Goal: Information Seeking & Learning: Learn about a topic

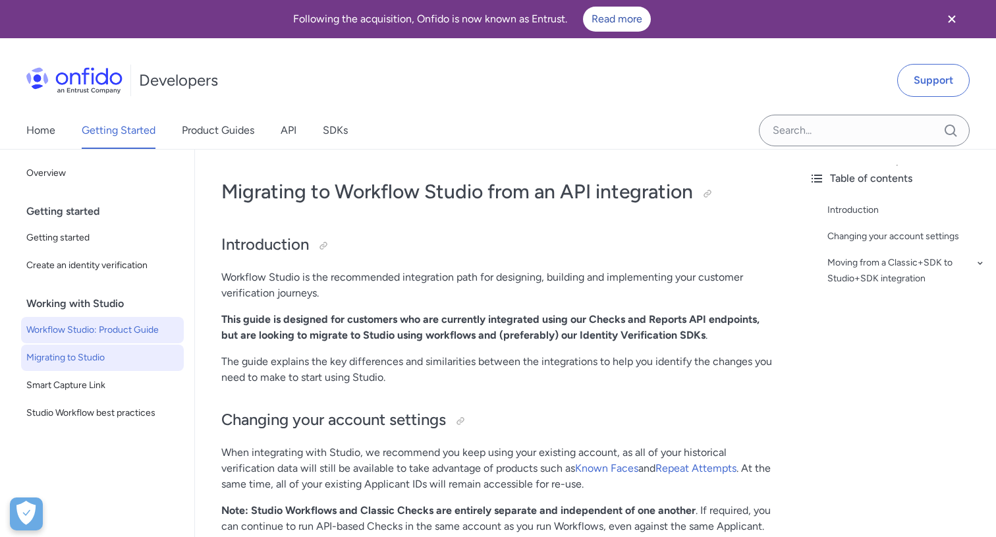
click at [132, 327] on span "Workflow Studio: Product Guide" at bounding box center [102, 330] width 152 height 16
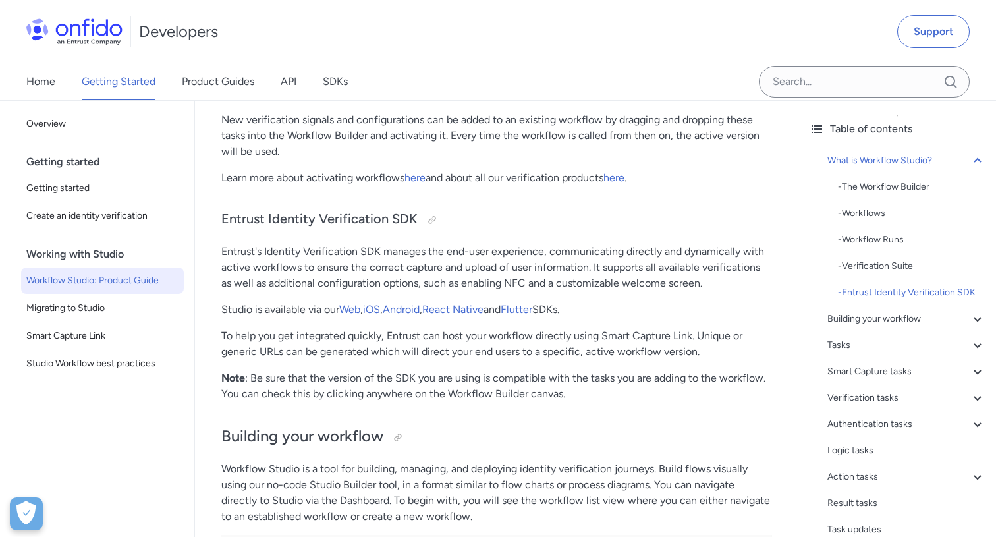
scroll to position [1371, 0]
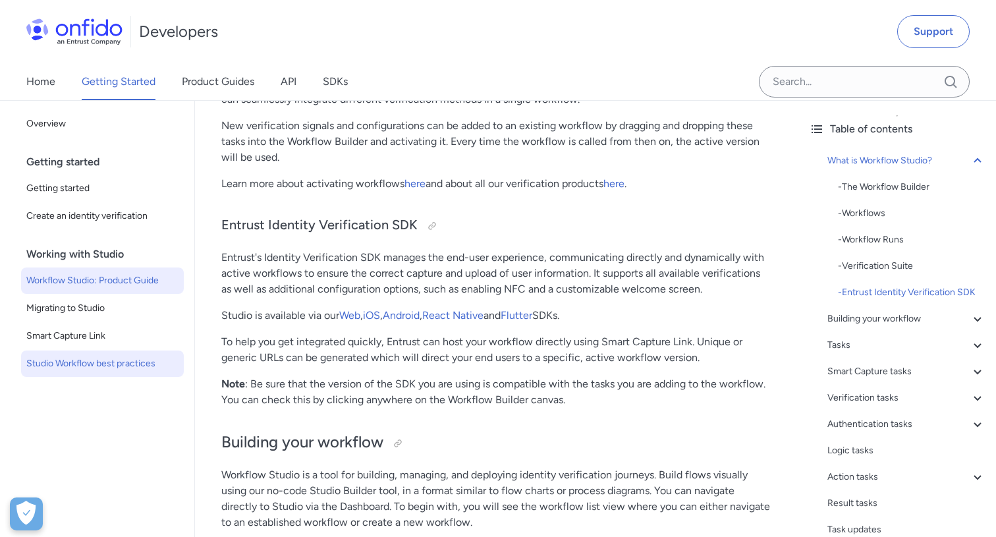
click at [124, 365] on span "Studio Workflow best practices" at bounding box center [102, 364] width 152 height 16
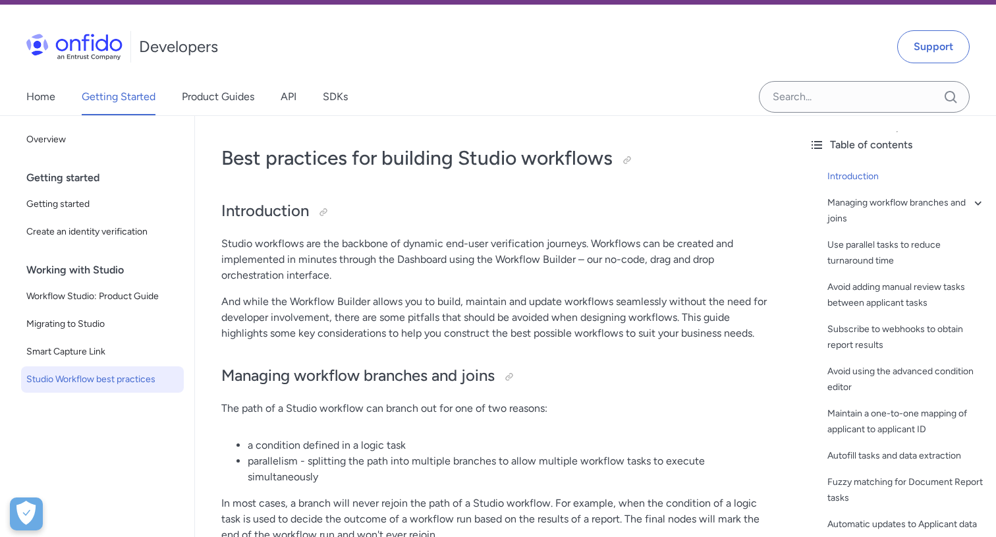
scroll to position [33, 0]
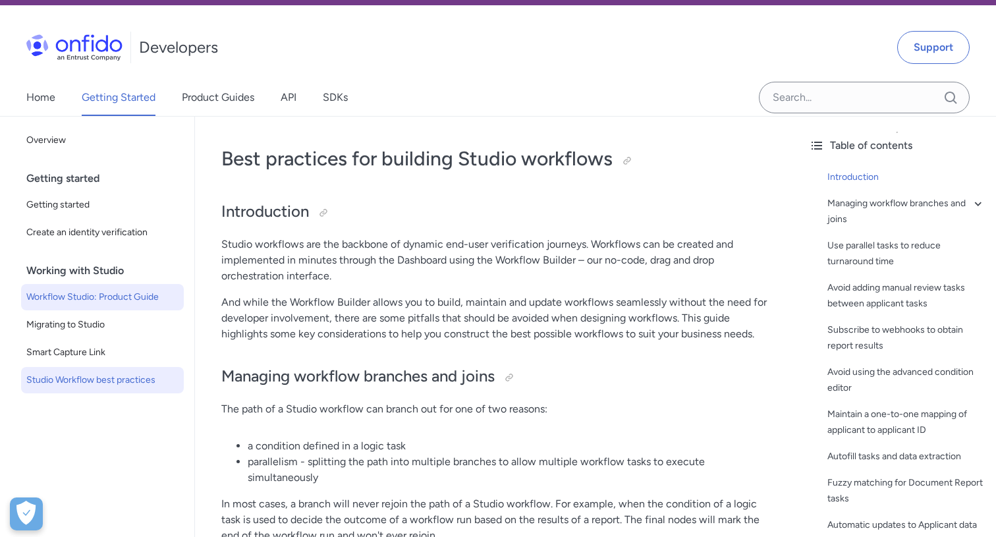
click at [132, 297] on span "Workflow Studio: Product Guide" at bounding box center [102, 297] width 152 height 16
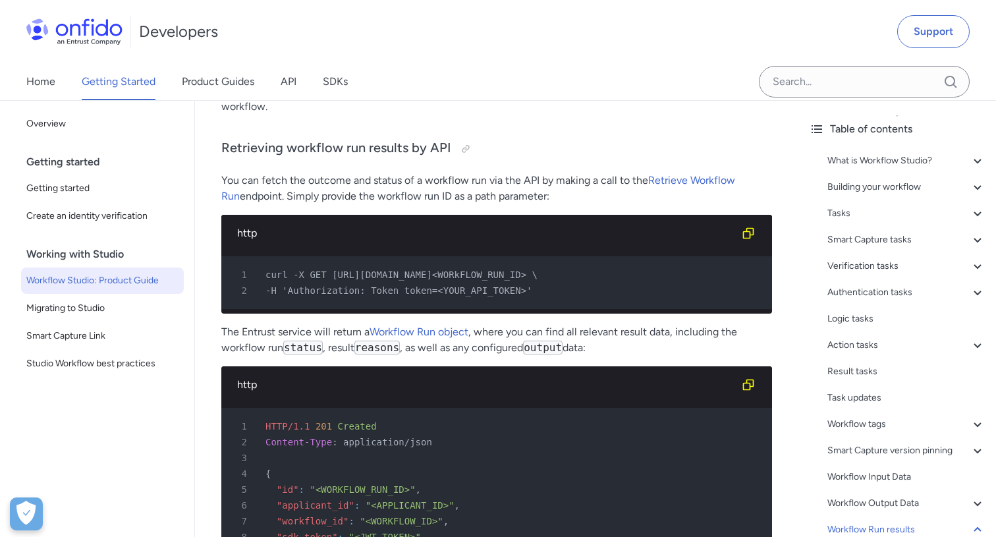
scroll to position [27539, 0]
